Goal: Transaction & Acquisition: Purchase product/service

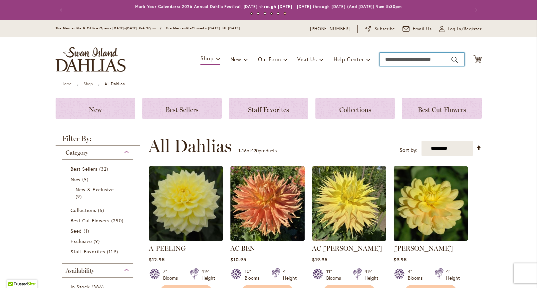
click at [400, 62] on input "Search" at bounding box center [422, 59] width 85 height 13
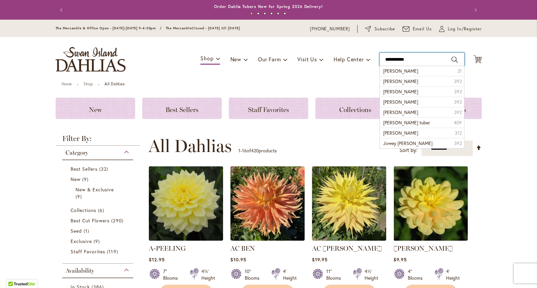
type input "**********"
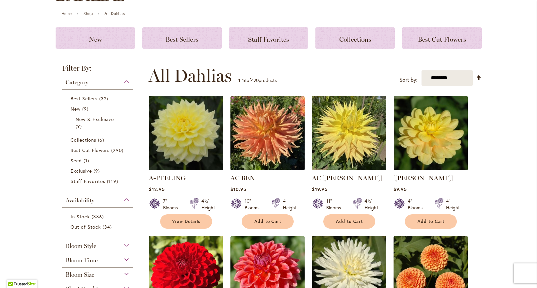
scroll to position [68, 0]
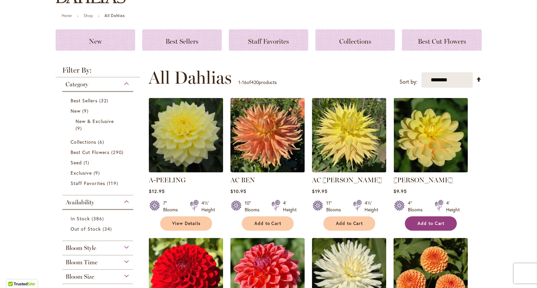
click at [423, 226] on span "Add to Cart" at bounding box center [431, 224] width 27 height 6
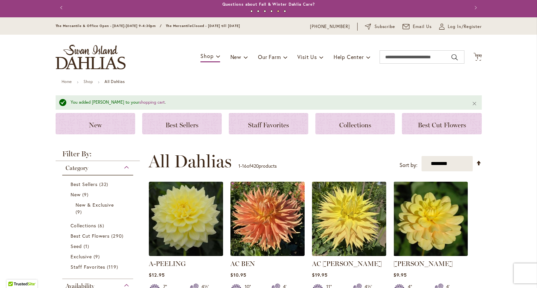
scroll to position [0, 0]
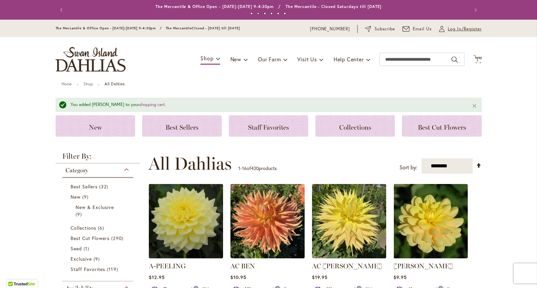
click at [451, 30] on span "Log In/Register" at bounding box center [465, 29] width 34 height 7
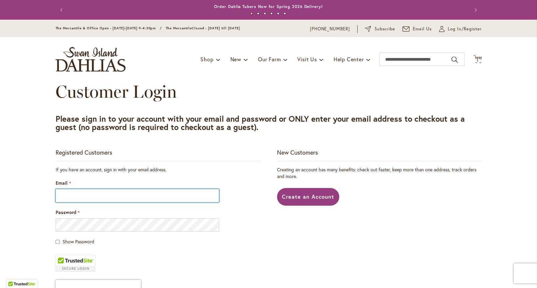
click at [62, 201] on input "Email" at bounding box center [138, 195] width 164 height 13
type input "**********"
drag, startPoint x: 533, startPoint y: 127, endPoint x: 519, endPoint y: 168, distance: 42.7
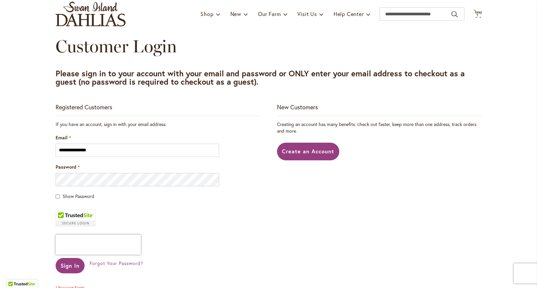
scroll to position [52, 0]
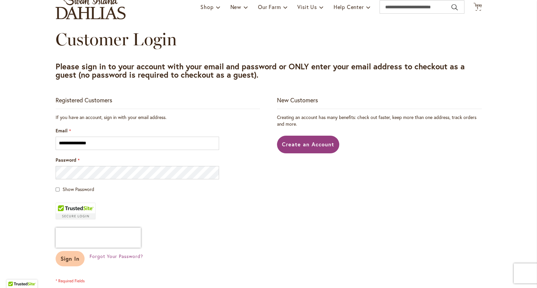
click at [74, 262] on span "Sign In" at bounding box center [70, 258] width 19 height 7
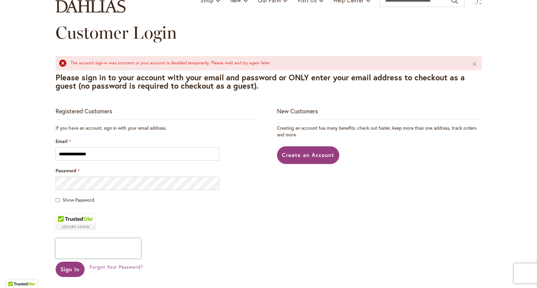
scroll to position [59, 0]
click at [143, 270] on span "Forgot Your Password?" at bounding box center [116, 266] width 53 height 6
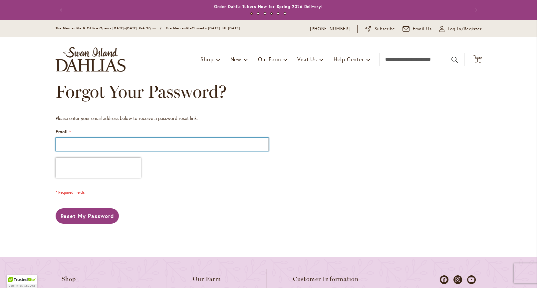
click at [60, 146] on input "Email" at bounding box center [162, 144] width 213 height 13
type input "**********"
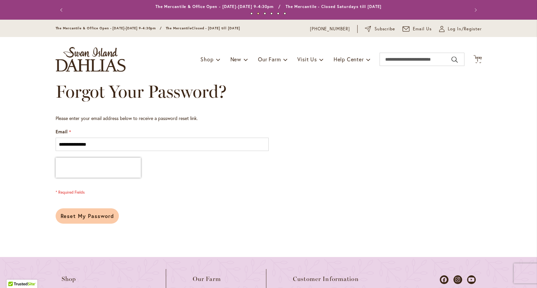
click at [85, 219] on span "Reset My Password" at bounding box center [88, 215] width 54 height 7
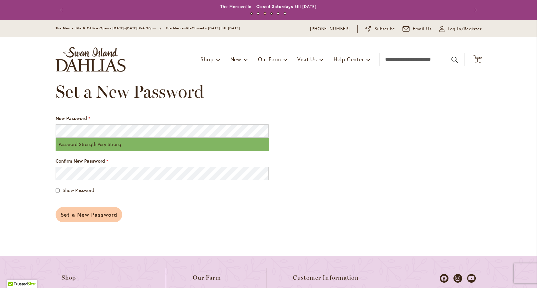
click at [85, 218] on span "Set a New Password" at bounding box center [89, 214] width 57 height 7
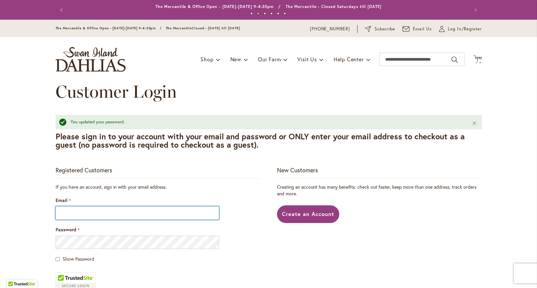
click at [69, 220] on input "Email" at bounding box center [138, 212] width 164 height 13
type input "**********"
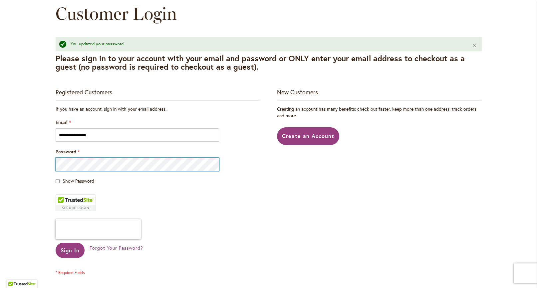
scroll to position [82, 0]
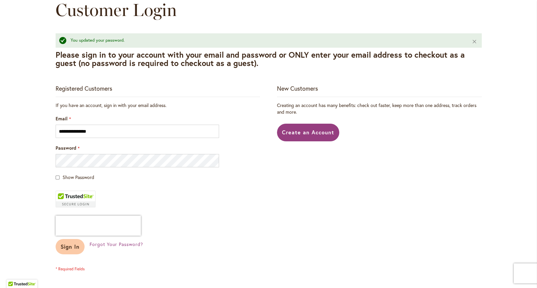
click at [67, 250] on span "Sign In" at bounding box center [70, 246] width 19 height 7
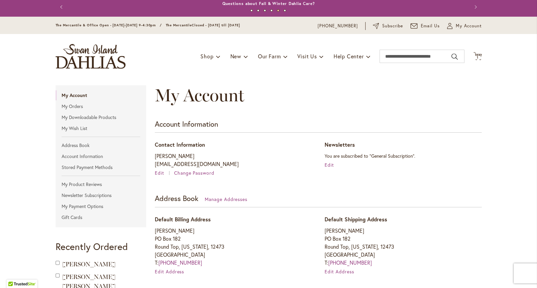
scroll to position [2, 0]
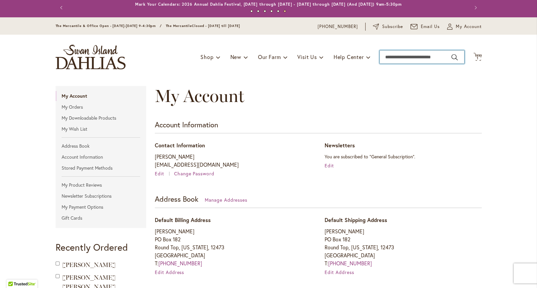
click at [389, 58] on input "Search" at bounding box center [422, 56] width 85 height 13
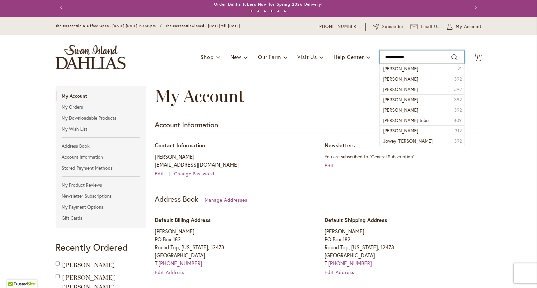
type input "**********"
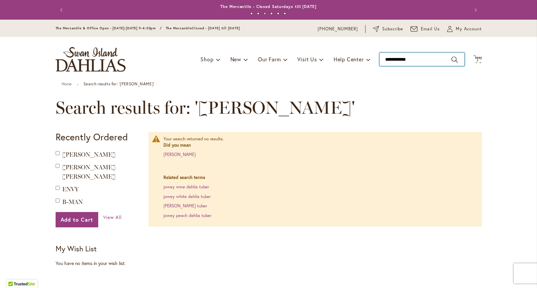
drag, startPoint x: 412, startPoint y: 58, endPoint x: 378, endPoint y: 63, distance: 34.7
click at [380, 63] on input "**********" at bounding box center [422, 59] width 85 height 13
type input "*******"
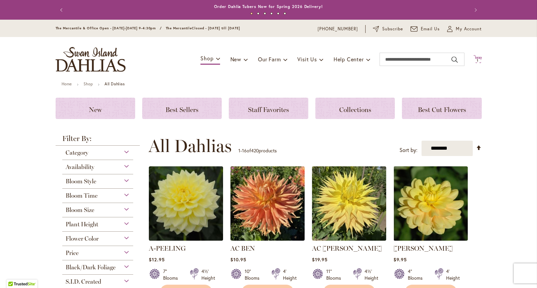
click at [476, 62] on span "1 1 items" at bounding box center [477, 60] width 7 height 3
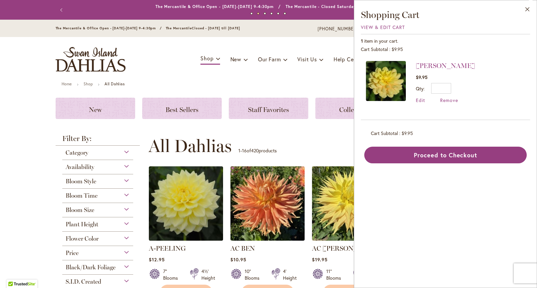
click at [290, 86] on ul "Home Shop All Dahlias" at bounding box center [269, 85] width 414 height 6
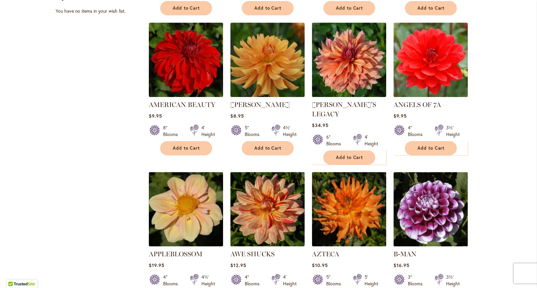
scroll to position [424, 0]
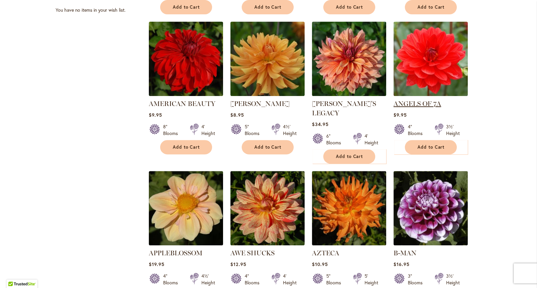
click at [416, 108] on link "ANGELS OF 7A" at bounding box center [418, 104] width 48 height 8
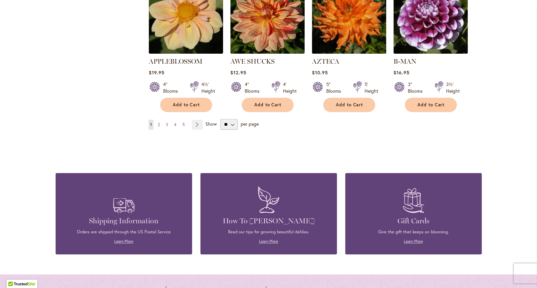
scroll to position [620, 0]
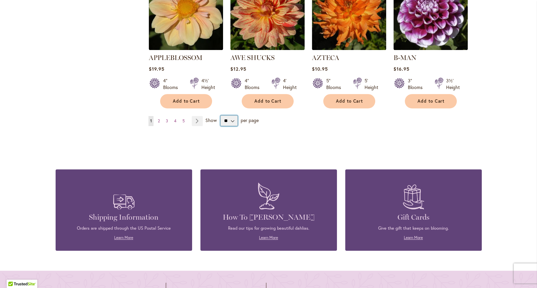
click at [234, 126] on select "** ** ** **" at bounding box center [229, 120] width 17 height 11
select select "**"
click at [223, 126] on select "** ** ** **" at bounding box center [229, 120] width 17 height 11
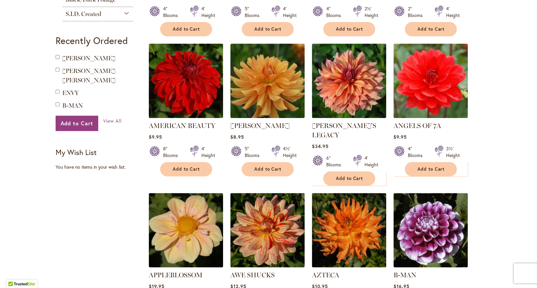
scroll to position [407, 0]
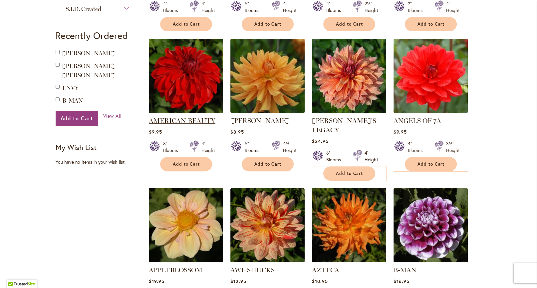
click at [164, 125] on link "AMERICAN BEAUTY" at bounding box center [182, 121] width 67 height 8
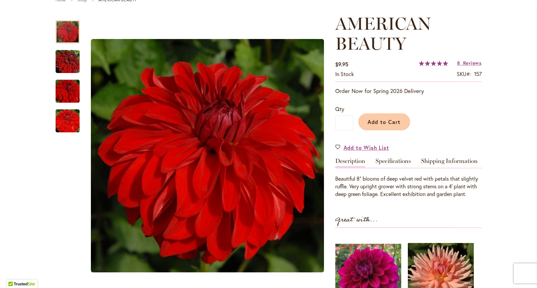
scroll to position [81, 0]
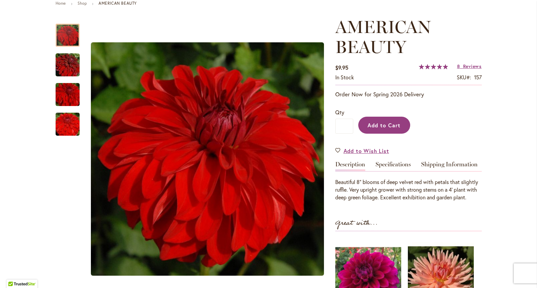
click at [381, 129] on span "Add to Cart" at bounding box center [384, 125] width 33 height 7
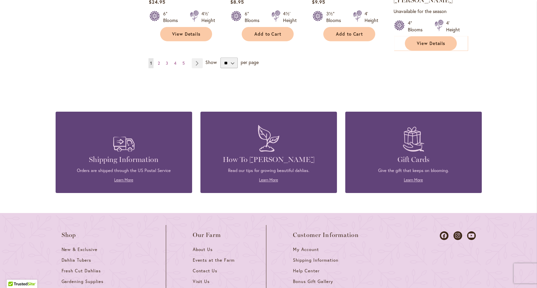
scroll to position [2389, 0]
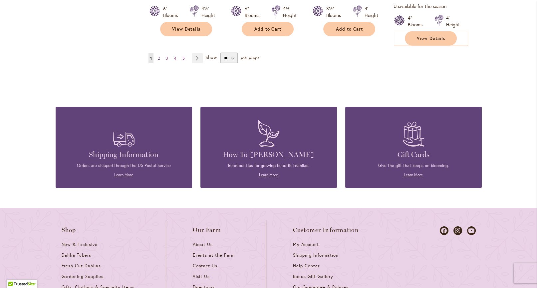
click at [158, 61] on span "2" at bounding box center [159, 58] width 2 height 5
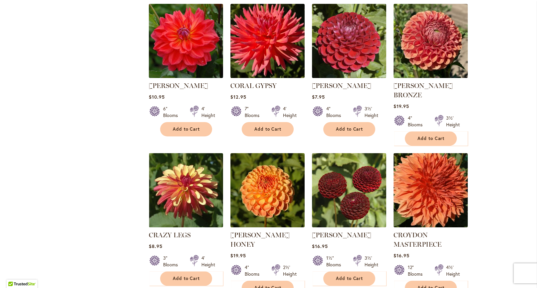
scroll to position [753, 0]
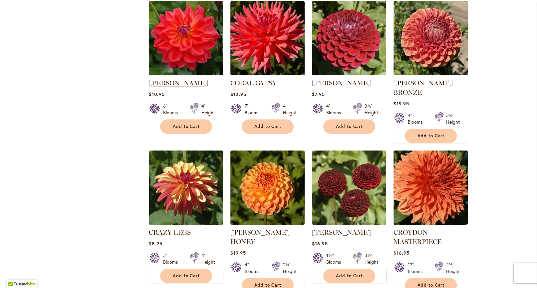
click at [176, 85] on link "[PERSON_NAME]" at bounding box center [178, 83] width 59 height 8
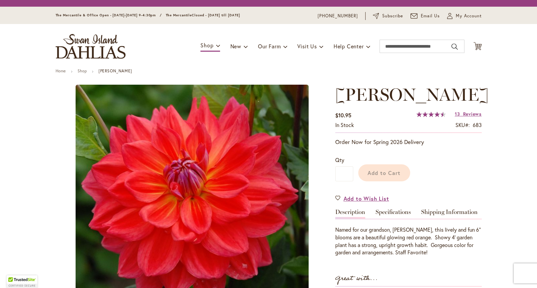
type input "******"
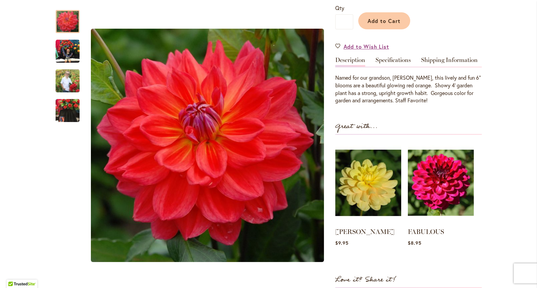
scroll to position [157, 0]
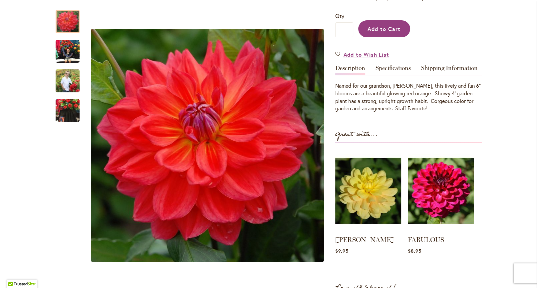
click at [389, 32] on span "Add to Cart" at bounding box center [384, 28] width 33 height 7
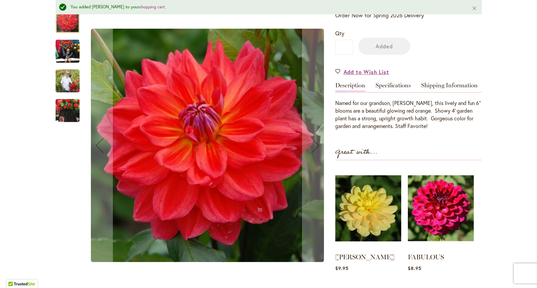
scroll to position [176, 0]
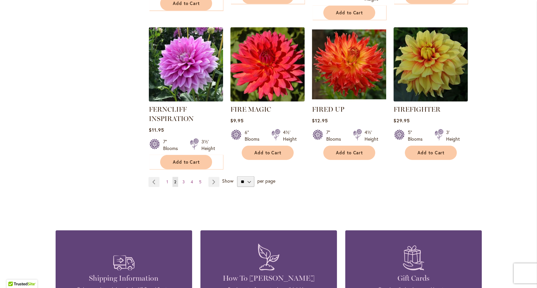
scroll to position [2328, 0]
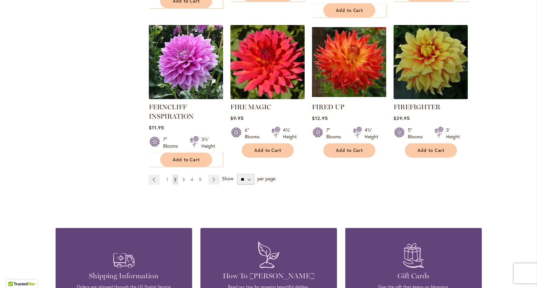
click at [183, 182] on span "3" at bounding box center [184, 179] width 2 height 5
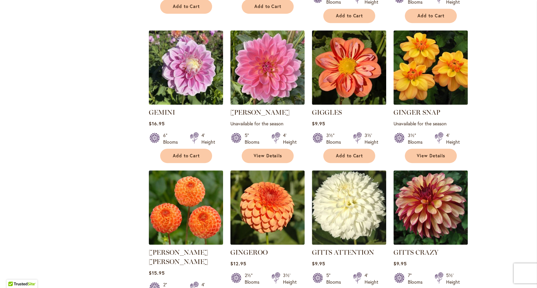
scroll to position [736, 0]
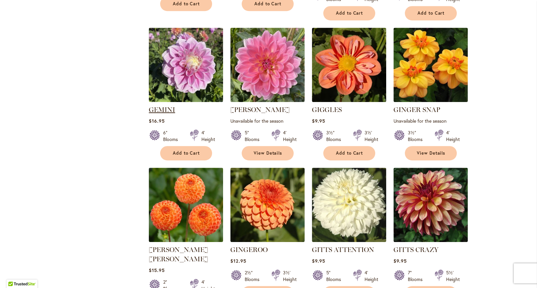
click at [170, 114] on link "GEMINI" at bounding box center [162, 110] width 26 height 8
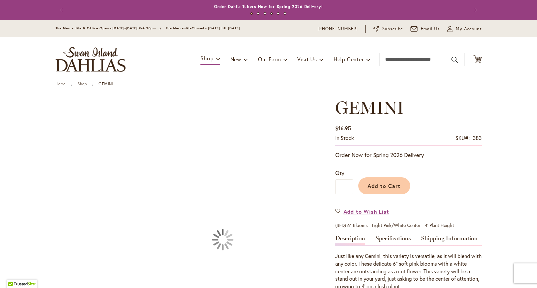
type input "******"
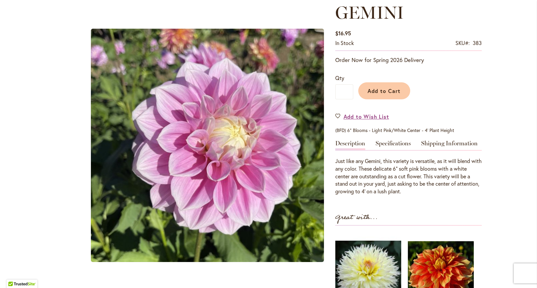
scroll to position [94, 0]
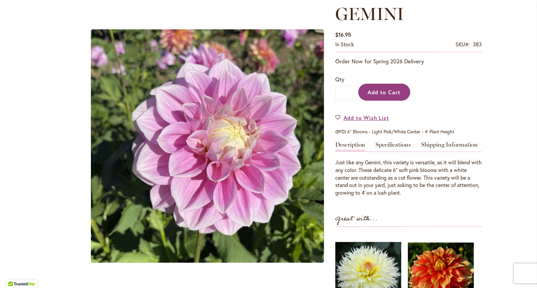
click at [382, 93] on span "Add to Cart" at bounding box center [384, 92] width 33 height 7
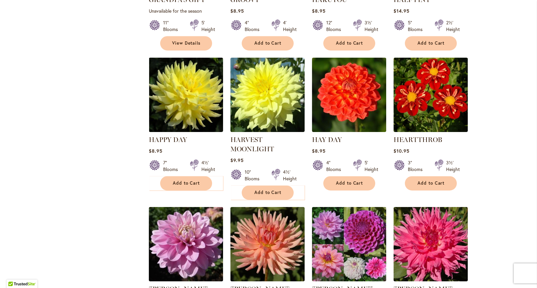
scroll to position [1420, 0]
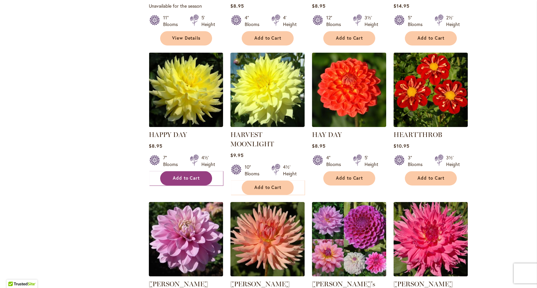
click at [181, 181] on span "Add to Cart" at bounding box center [186, 178] width 27 height 6
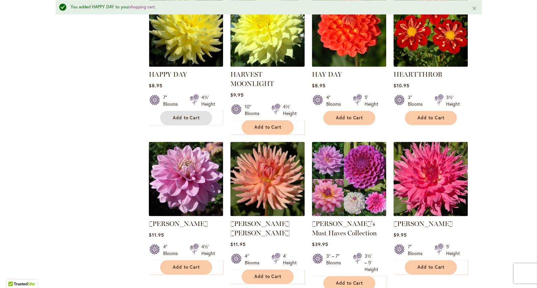
scroll to position [1523, 0]
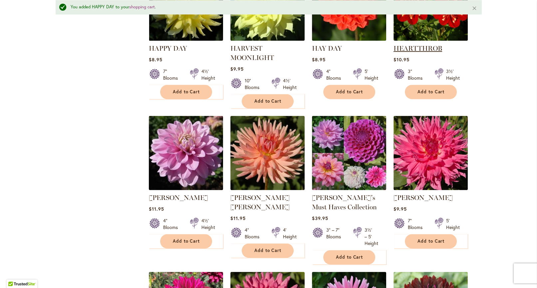
click at [424, 52] on link "HEARTTHROB" at bounding box center [418, 48] width 49 height 8
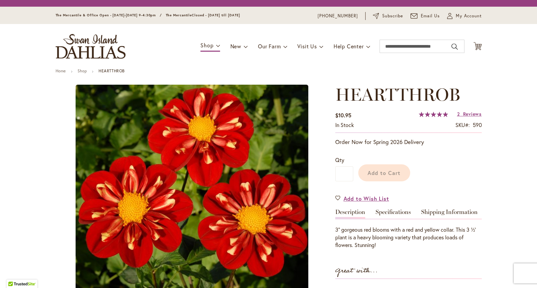
type input "******"
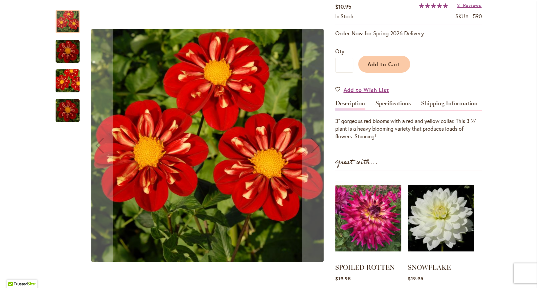
scroll to position [123, 0]
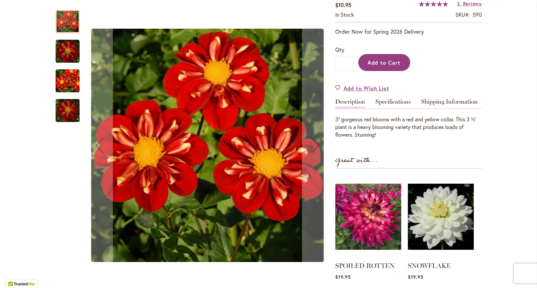
click at [379, 65] on span "Add to Cart" at bounding box center [384, 62] width 33 height 7
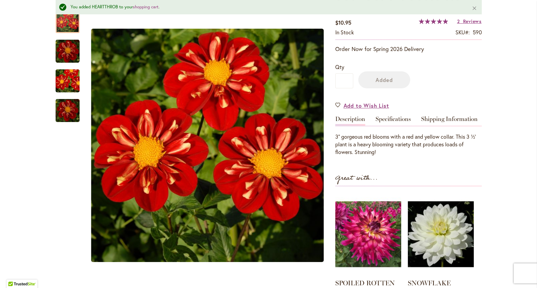
scroll to position [142, 0]
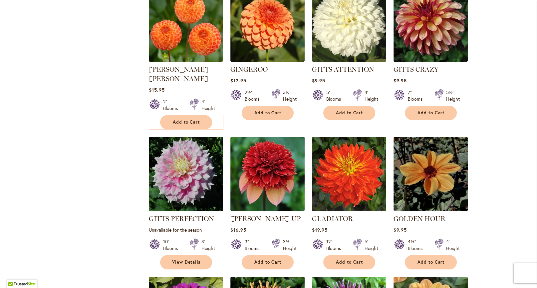
scroll to position [921, 0]
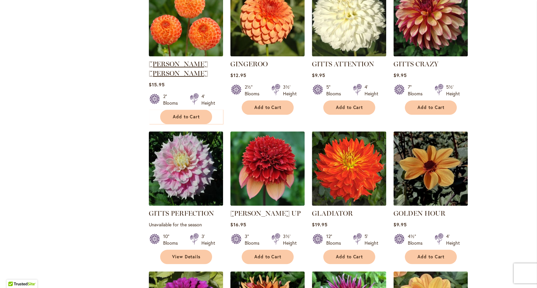
click at [187, 77] on link "[PERSON_NAME] [PERSON_NAME]" at bounding box center [178, 68] width 59 height 17
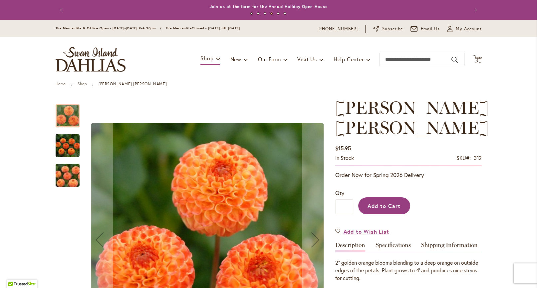
click at [379, 197] on button "Add to Cart" at bounding box center [384, 205] width 52 height 17
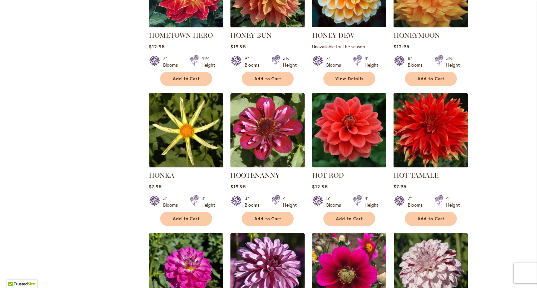
scroll to position [1971, 0]
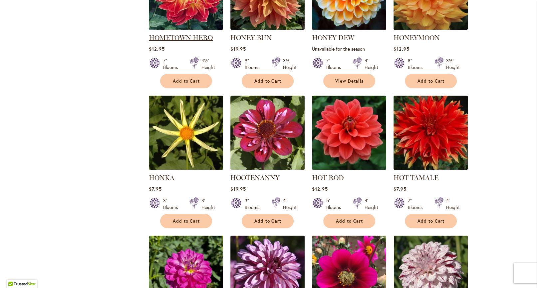
click at [165, 42] on link "HOMETOWN HERO" at bounding box center [181, 38] width 64 height 8
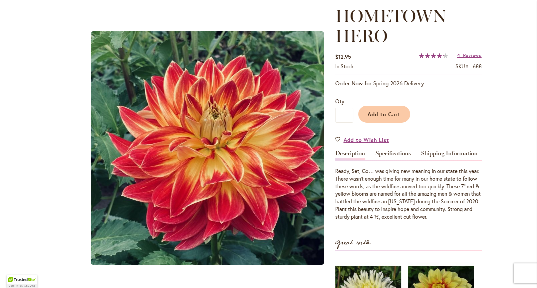
scroll to position [93, 0]
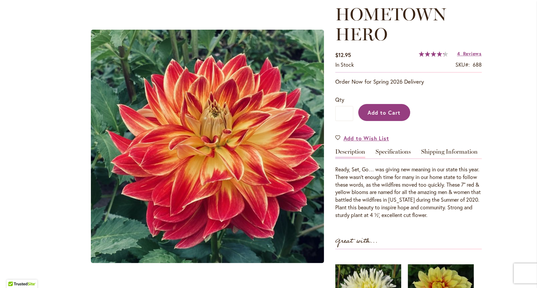
click at [383, 119] on button "Add to Cart" at bounding box center [384, 112] width 52 height 17
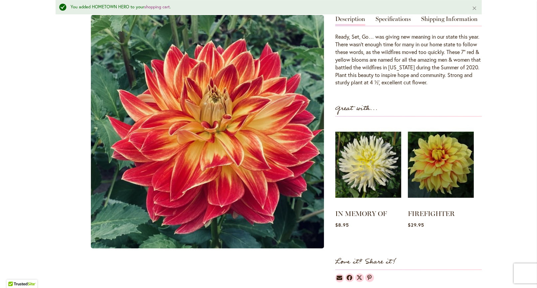
scroll to position [247, 0]
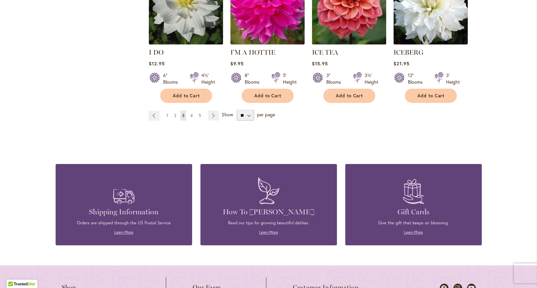
scroll to position [2388, 0]
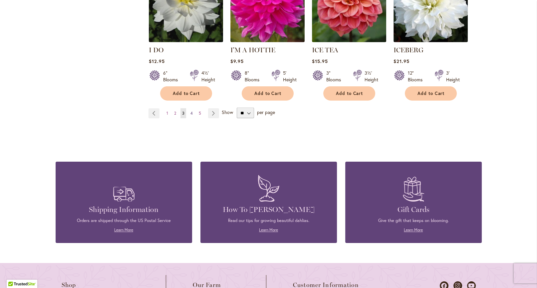
click at [191, 116] on span "4" at bounding box center [192, 113] width 2 height 5
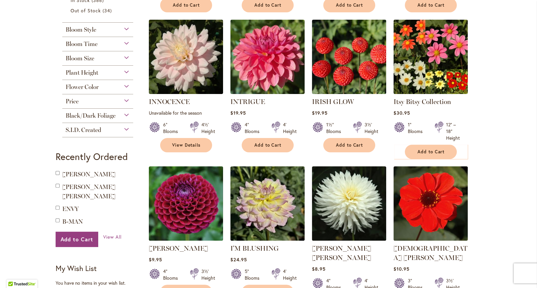
scroll to position [296, 0]
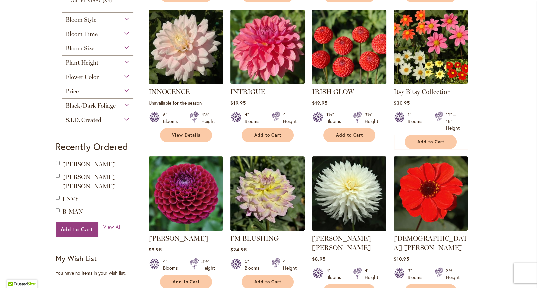
click at [337, 76] on img at bounding box center [349, 47] width 78 height 78
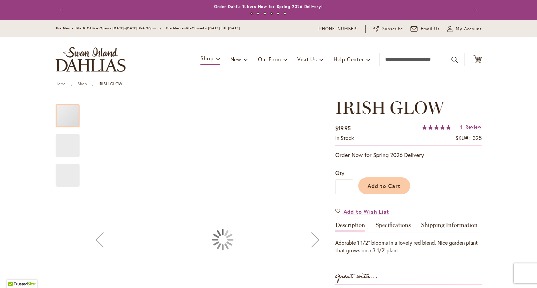
type input "******"
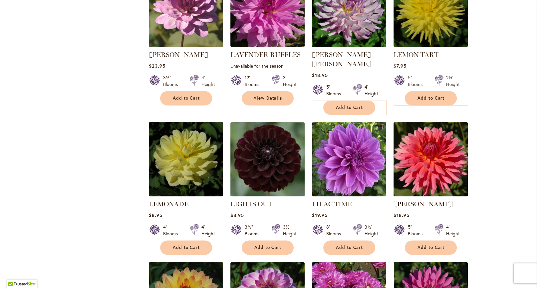
scroll to position [1335, 0]
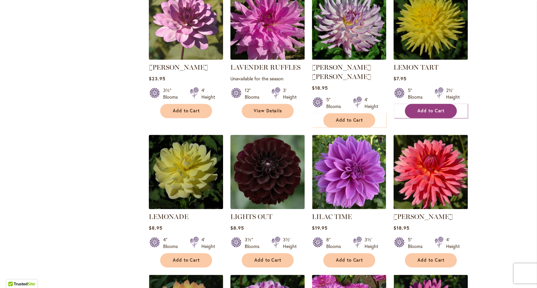
click at [432, 114] on span "Add to Cart" at bounding box center [431, 111] width 27 height 6
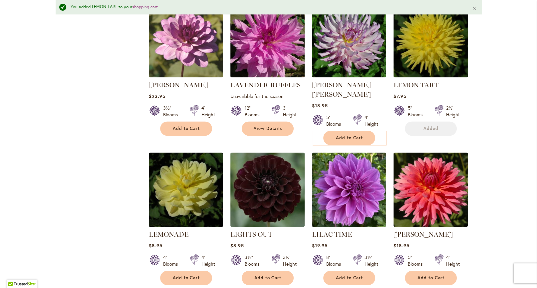
scroll to position [1354, 0]
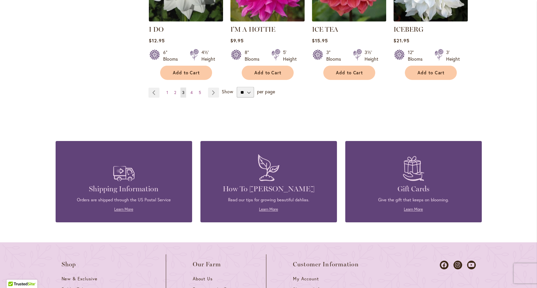
scroll to position [2421, 0]
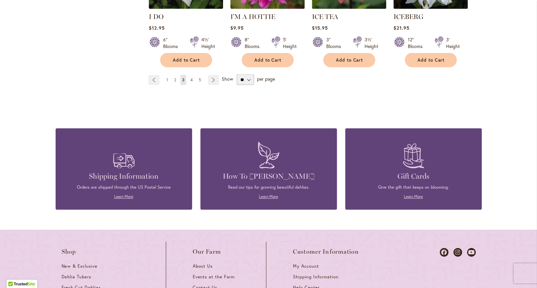
click at [192, 85] on link "Page 4" at bounding box center [192, 80] width 6 height 10
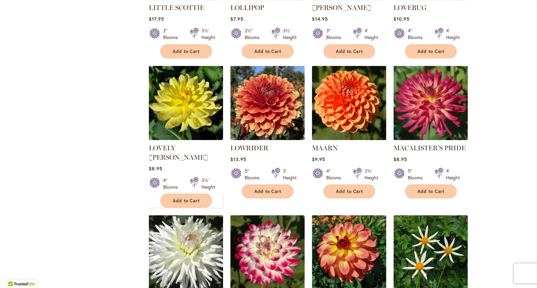
scroll to position [1838, 0]
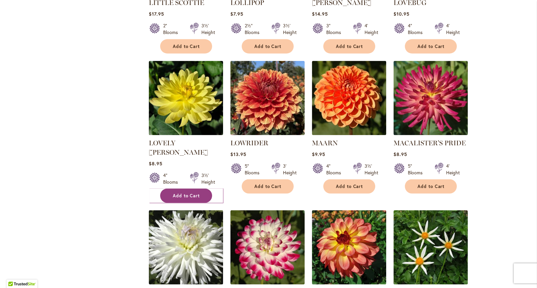
click at [181, 198] on span "Add to Cart" at bounding box center [186, 196] width 27 height 6
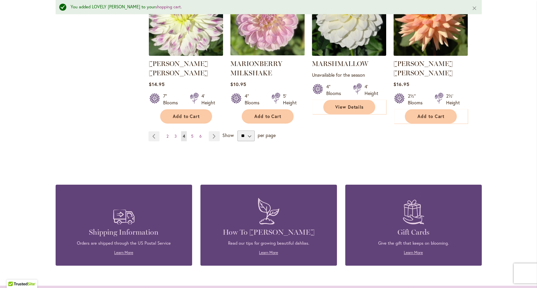
scroll to position [2371, 0]
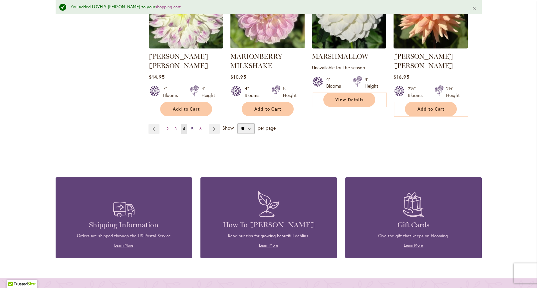
click at [192, 131] on span "5" at bounding box center [192, 128] width 2 height 5
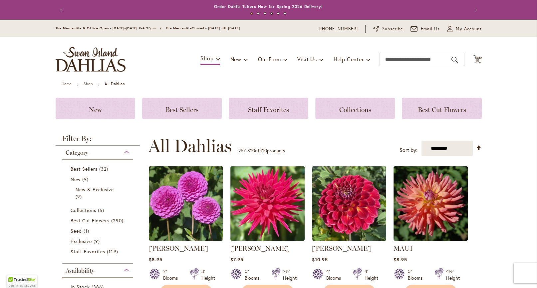
scroll to position [142, 0]
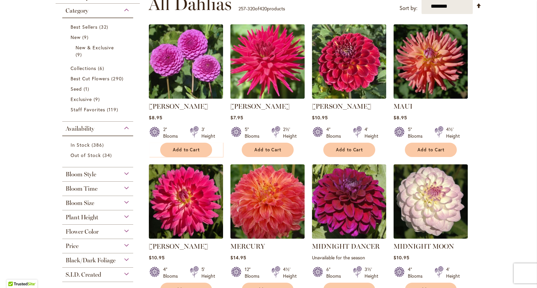
click at [260, 78] on img at bounding box center [268, 62] width 78 height 78
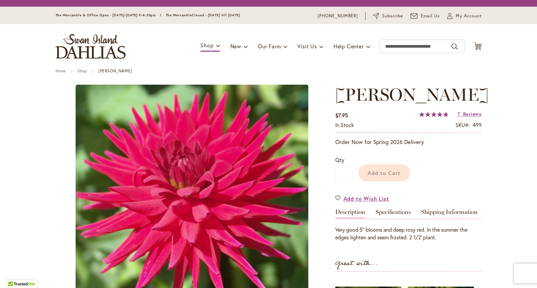
type input "******"
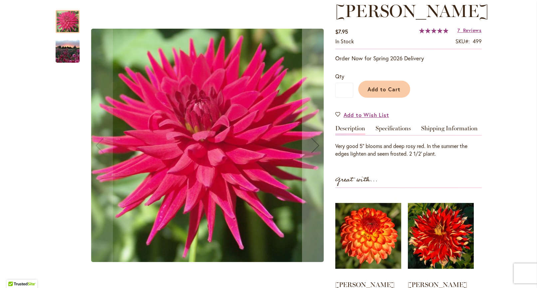
scroll to position [80, 0]
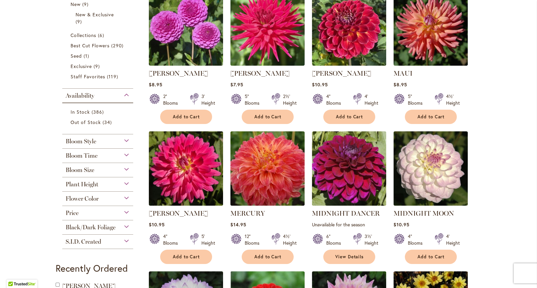
scroll to position [175, 0]
click at [274, 120] on span "Add to Cart" at bounding box center [268, 117] width 27 height 6
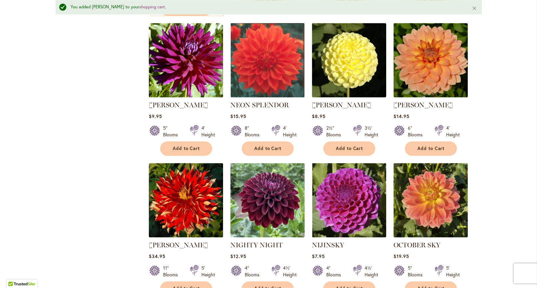
scroll to position [1022, 0]
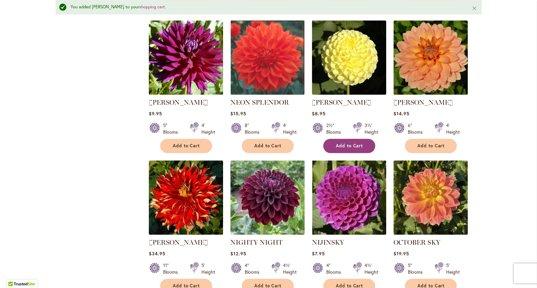
click at [340, 149] on span "Add to Cart" at bounding box center [349, 146] width 27 height 6
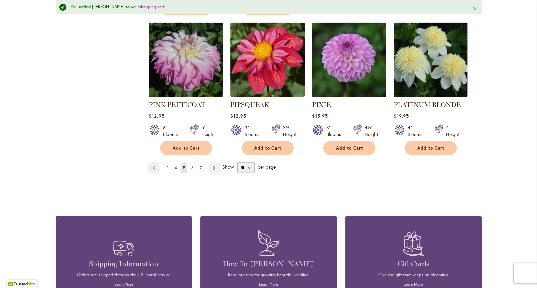
scroll to position [2379, 0]
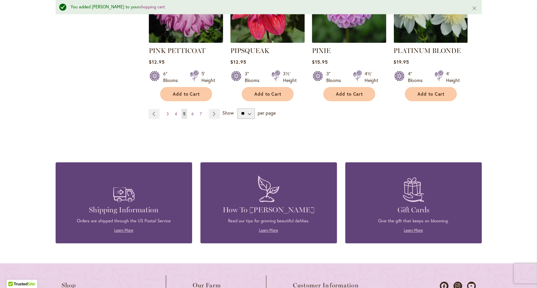
click at [192, 116] on span "6" at bounding box center [193, 113] width 2 height 5
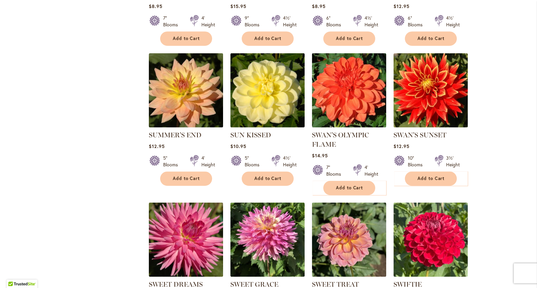
scroll to position [1536, 0]
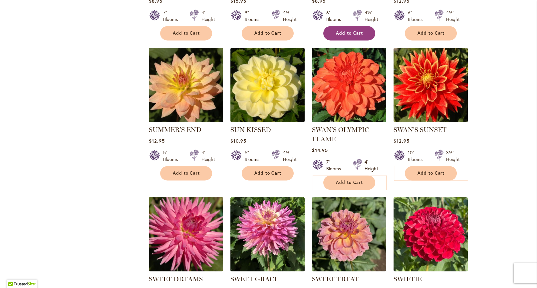
click at [342, 36] on span "Add to Cart" at bounding box center [349, 33] width 27 height 6
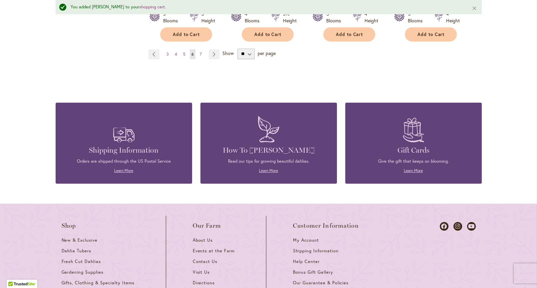
scroll to position [2426, 0]
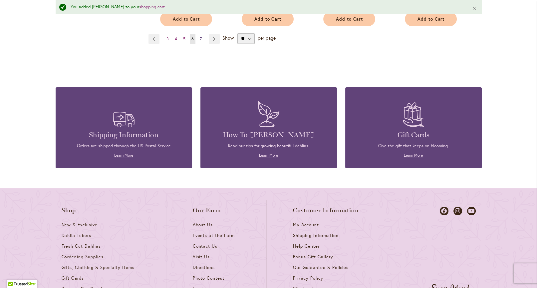
click at [200, 41] on span "7" at bounding box center [201, 38] width 2 height 5
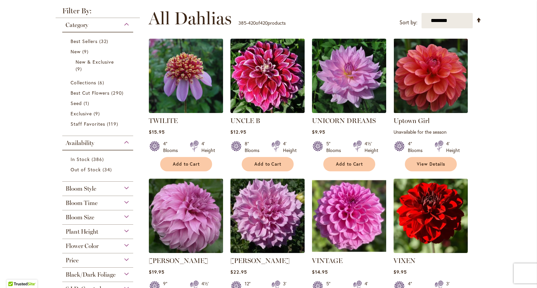
scroll to position [142, 0]
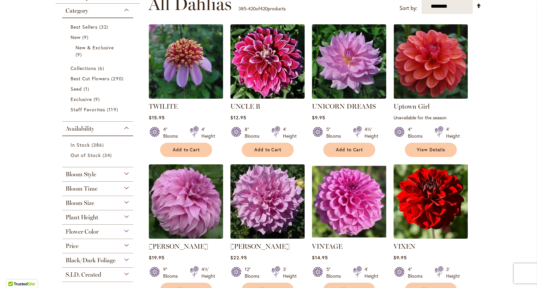
drag, startPoint x: 530, startPoint y: 63, endPoint x: 533, endPoint y: 77, distance: 14.8
click at [533, 77] on body "Skip to Accessibility Information The store will not work correctly in the case…" at bounding box center [268, 144] width 537 height 288
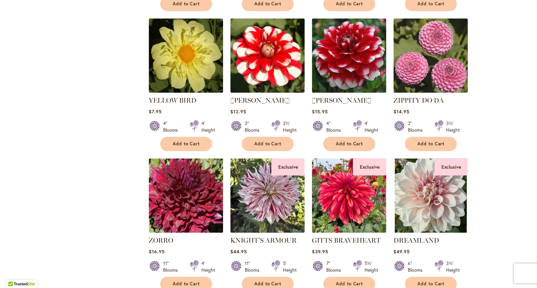
scroll to position [854, 0]
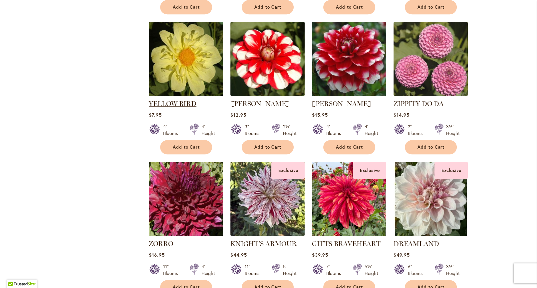
click at [178, 108] on link "YELLOW BIRD" at bounding box center [173, 104] width 48 height 8
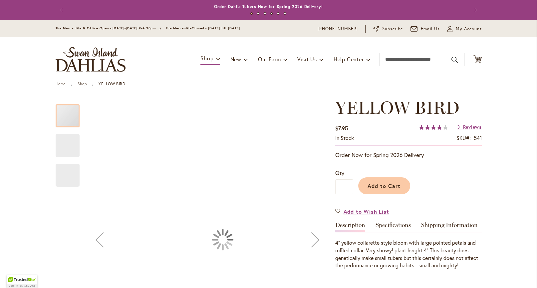
type input "******"
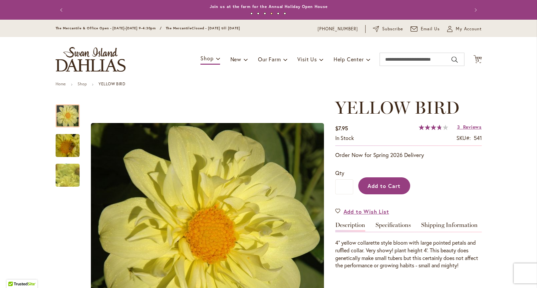
click at [382, 188] on span "Add to Cart" at bounding box center [384, 185] width 33 height 7
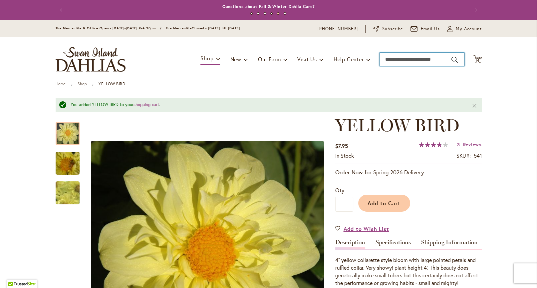
click at [397, 61] on input "Search" at bounding box center [422, 59] width 85 height 13
type input "**********"
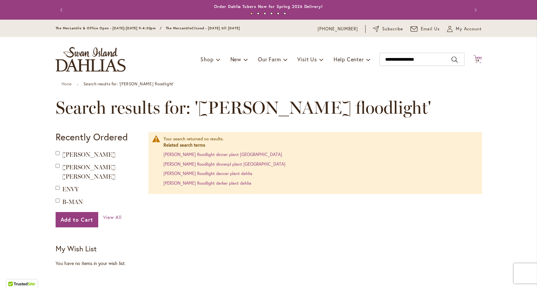
click at [476, 60] on span "14" at bounding box center [478, 60] width 4 height 4
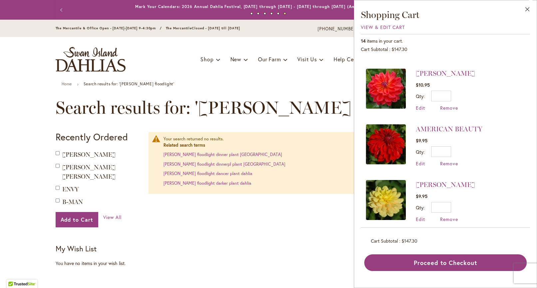
scroll to position [610, 0]
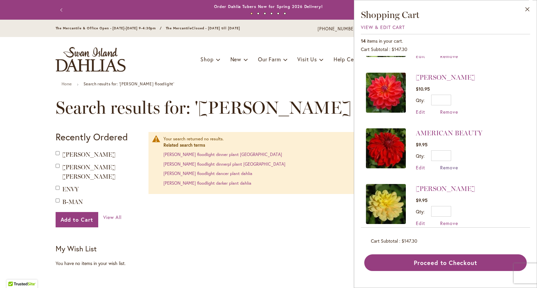
click at [440, 171] on span "Remove" at bounding box center [449, 167] width 18 height 6
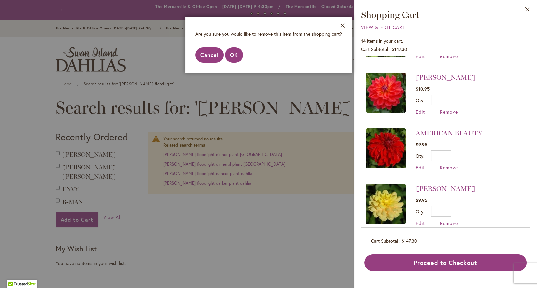
click at [201, 58] on span "Cancel" at bounding box center [210, 54] width 19 height 7
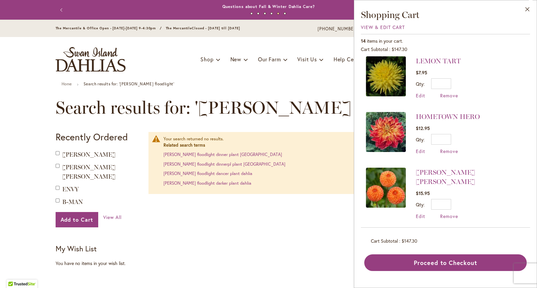
scroll to position [271, 0]
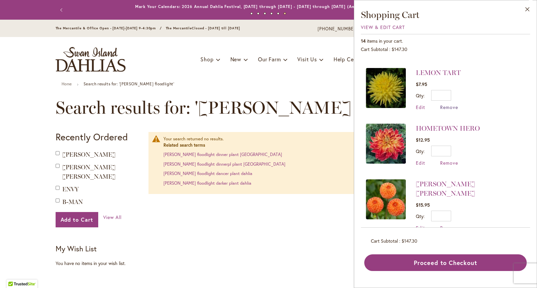
click at [440, 110] on span "Remove" at bounding box center [449, 107] width 18 height 6
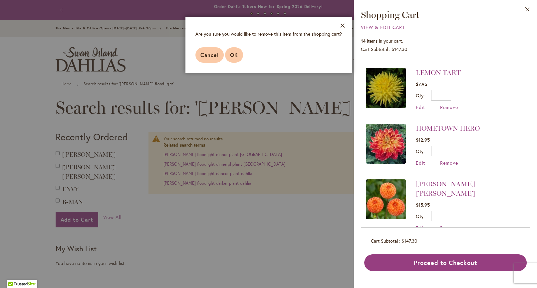
click at [230, 58] on span "OK" at bounding box center [234, 54] width 8 height 7
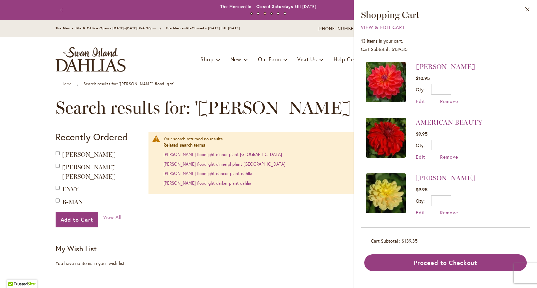
scroll to position [594, 0]
click at [440, 160] on span "Remove" at bounding box center [449, 157] width 18 height 6
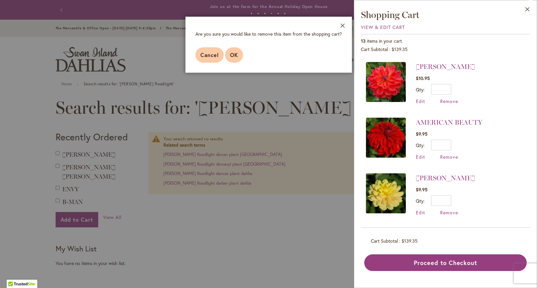
click at [230, 58] on span "OK" at bounding box center [234, 54] width 8 height 7
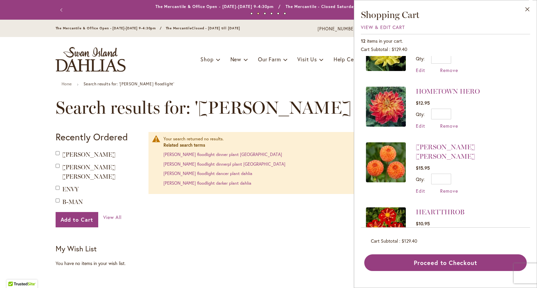
scroll to position [259, 0]
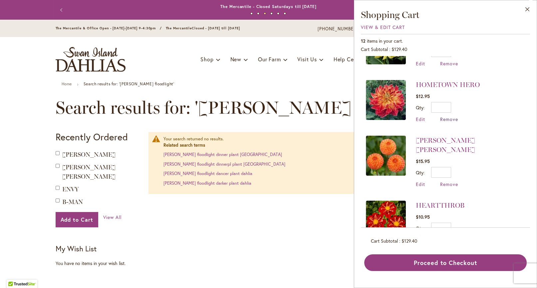
click at [440, 122] on span "Remove" at bounding box center [449, 119] width 18 height 6
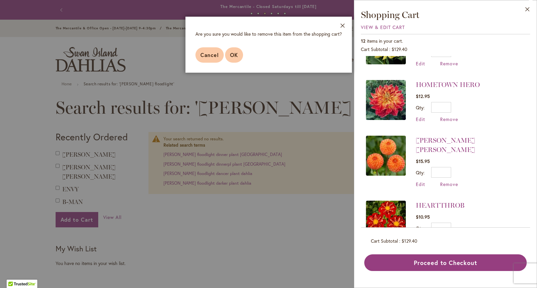
click at [230, 58] on span "OK" at bounding box center [234, 54] width 8 height 7
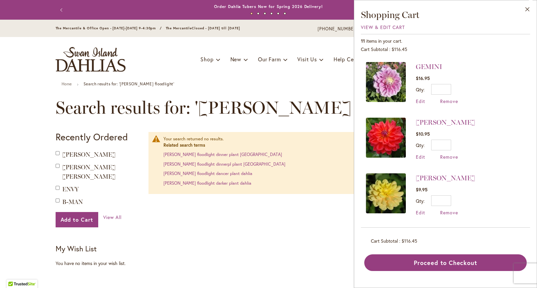
scroll to position [440, 0]
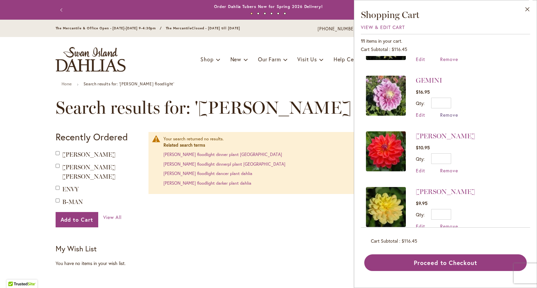
click at [440, 118] on span "Remove" at bounding box center [449, 115] width 18 height 6
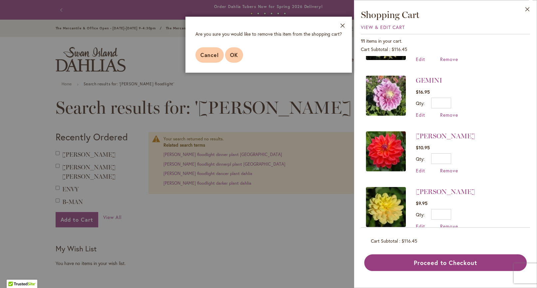
click at [230, 58] on span "OK" at bounding box center [234, 54] width 8 height 7
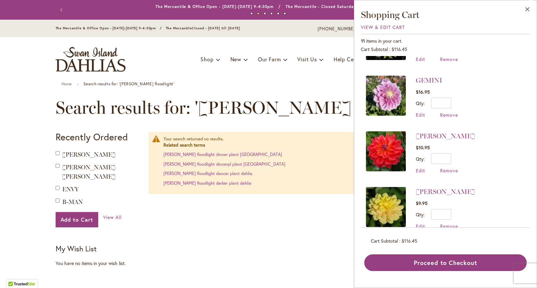
scroll to position [0, 0]
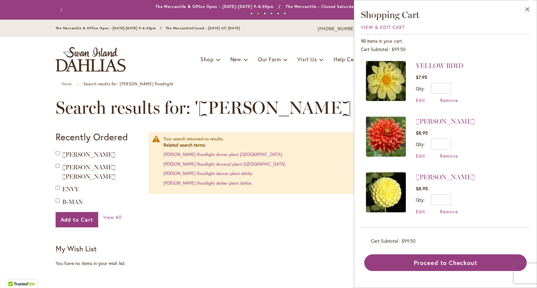
click at [499, 77] on li "YELLOW BIRD $7.95 Qty * Update Edit Remove" at bounding box center [445, 85] width 159 height 49
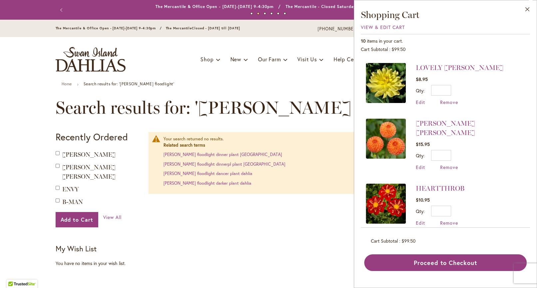
scroll to position [219, 0]
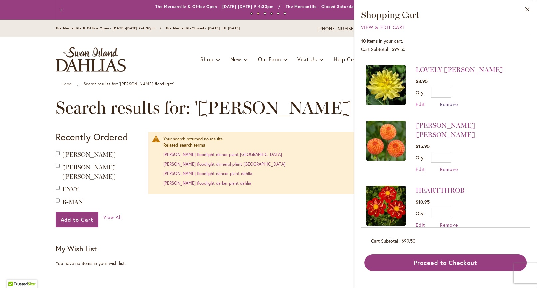
click at [440, 107] on span "Remove" at bounding box center [449, 104] width 18 height 6
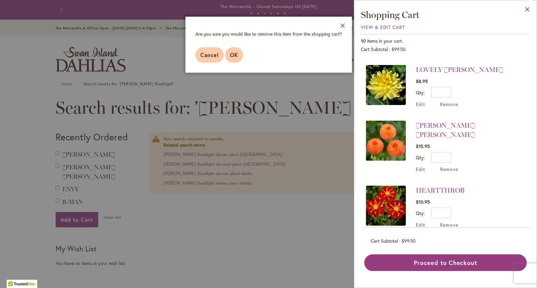
click at [225, 63] on button "OK" at bounding box center [234, 54] width 18 height 15
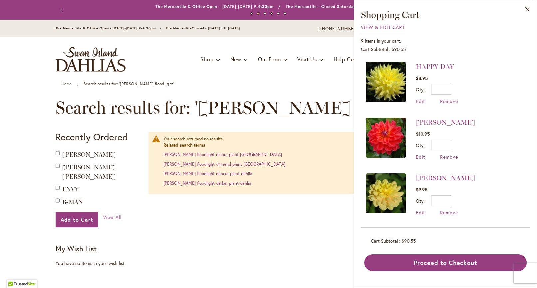
scroll to position [374, 0]
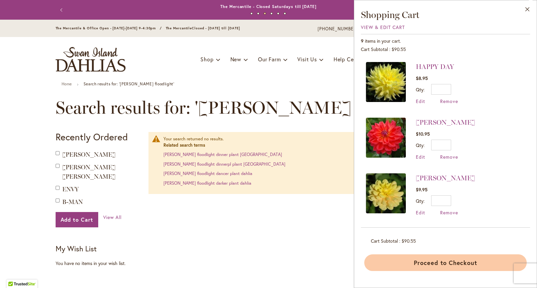
click at [436, 271] on button "Proceed to Checkout" at bounding box center [445, 262] width 163 height 17
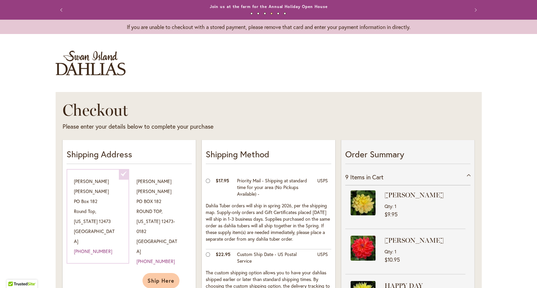
click at [0, 287] on div at bounding box center [0, 288] width 0 height 0
click at [157, 277] on span "Ship Here" at bounding box center [161, 280] width 27 height 7
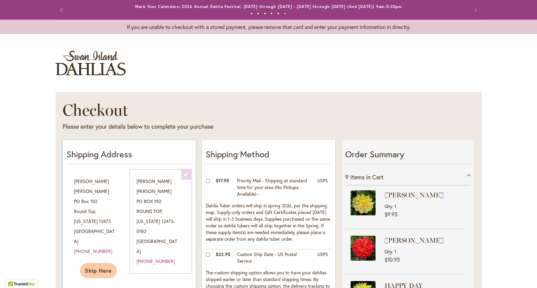
drag, startPoint x: 535, startPoint y: 75, endPoint x: 535, endPoint y: 85, distance: 10.3
click at [0, 287] on div at bounding box center [0, 288] width 0 height 0
drag, startPoint x: 533, startPoint y: 82, endPoint x: 536, endPoint y: 104, distance: 21.6
click at [0, 287] on div at bounding box center [0, 288] width 0 height 0
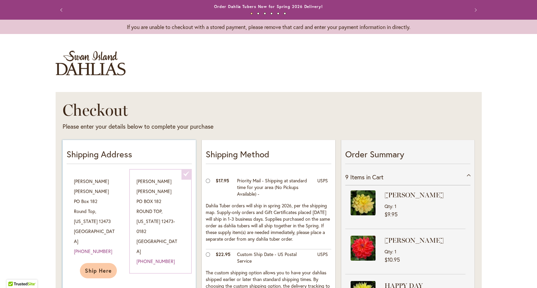
drag, startPoint x: 535, startPoint y: 64, endPoint x: 536, endPoint y: 90, distance: 26.3
click at [0, 287] on div at bounding box center [0, 288] width 0 height 0
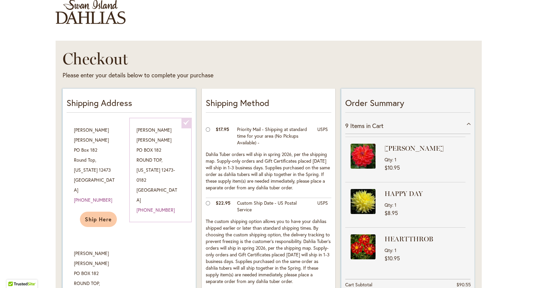
scroll to position [37, 0]
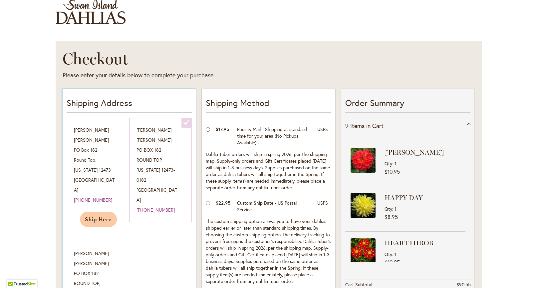
click at [0, 287] on div at bounding box center [0, 288] width 0 height 0
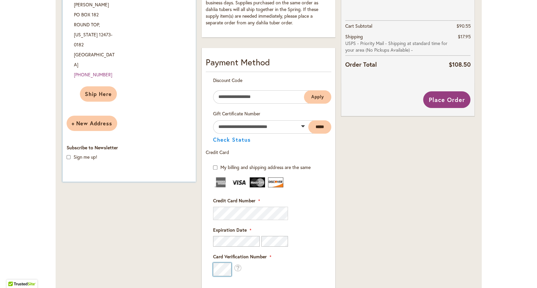
scroll to position [303, 0]
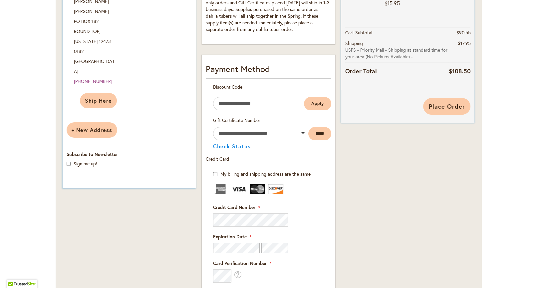
click at [444, 110] on span "Place Order" at bounding box center [447, 106] width 36 height 8
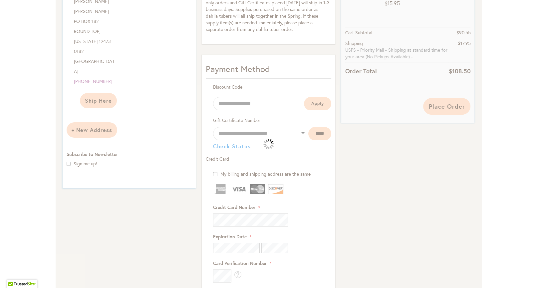
scroll to position [603, 0]
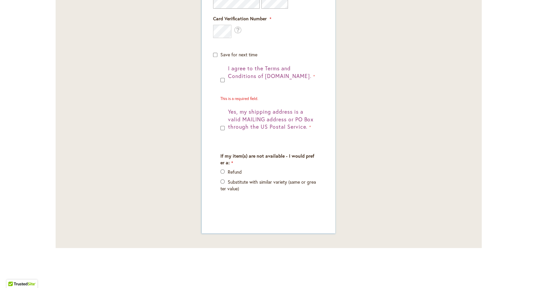
click at [217, 143] on div "I agree to the Terms and Conditions of dahlias.com. This is a required field. Y…" at bounding box center [268, 138] width 111 height 147
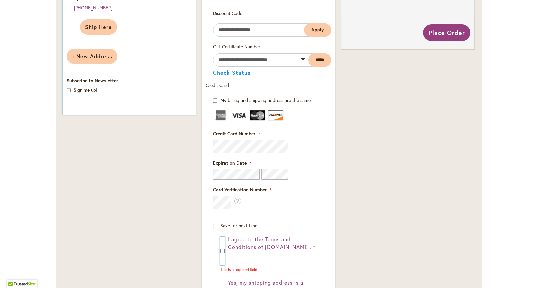
scroll to position [374, 0]
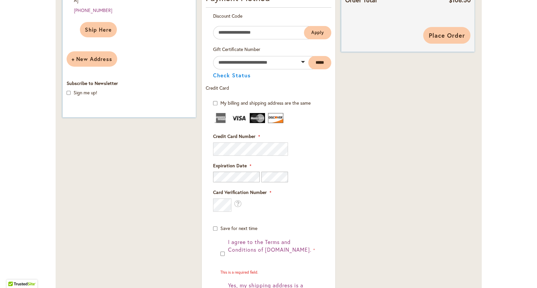
click at [441, 39] on span "Place Order" at bounding box center [447, 35] width 36 height 8
